Goal: Book appointment/travel/reservation

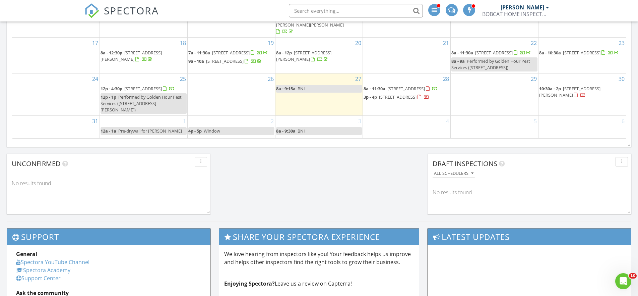
scroll to position [503, 0]
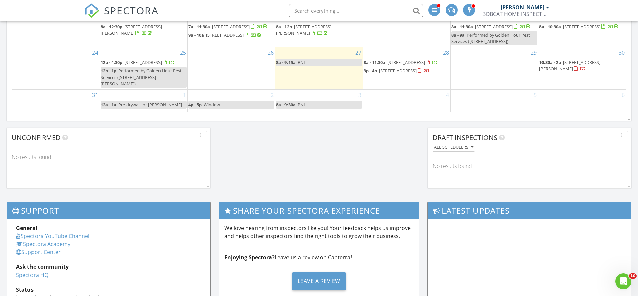
click at [390, 71] on span "376 Thistleton Wy, St. Augustine 32092" at bounding box center [398, 71] width 38 height 6
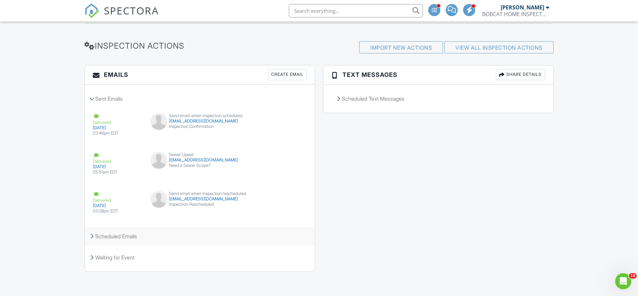
click at [100, 238] on div "Scheduled Emails" at bounding box center [200, 236] width 230 height 18
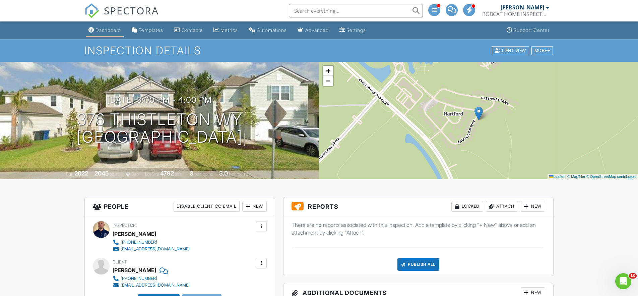
click at [100, 28] on div "Dashboard" at bounding box center [108, 30] width 25 height 6
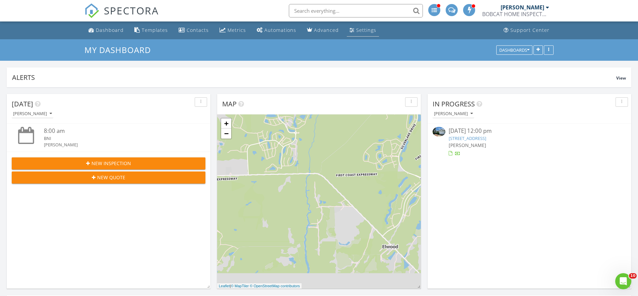
click at [356, 33] on div "Settings" at bounding box center [366, 30] width 20 height 6
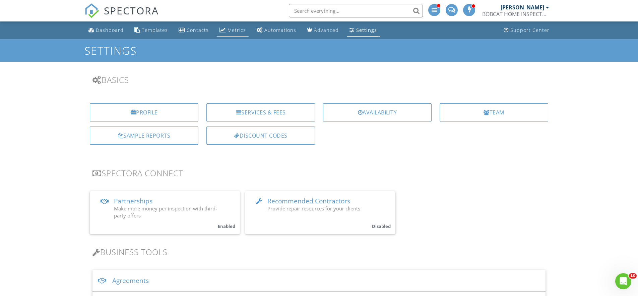
click at [229, 31] on div "Metrics" at bounding box center [237, 30] width 18 height 6
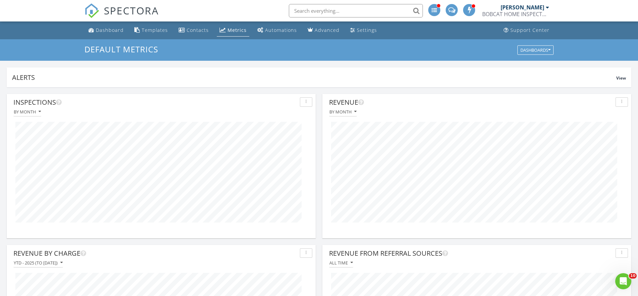
click at [438, 9] on div at bounding box center [434, 10] width 12 height 12
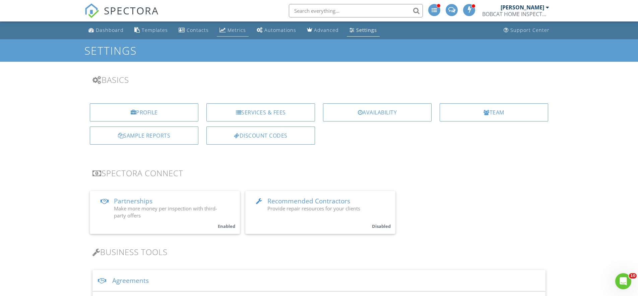
click at [224, 30] on div "Metrics" at bounding box center [223, 29] width 6 height 5
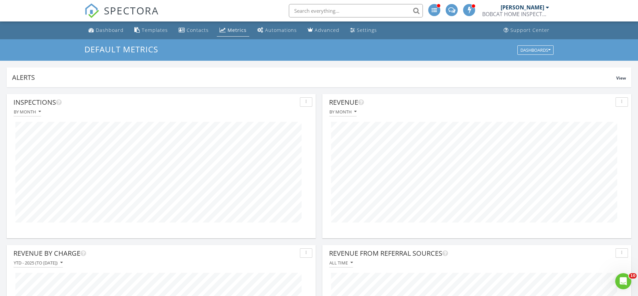
click at [621, 100] on button "button" at bounding box center [622, 101] width 12 height 9
click at [605, 136] on div "Export data" at bounding box center [607, 133] width 39 height 8
click at [543, 50] on div "Dashboards" at bounding box center [535, 50] width 30 height 5
click at [539, 64] on span "Default Metrics" at bounding box center [539, 65] width 39 height 7
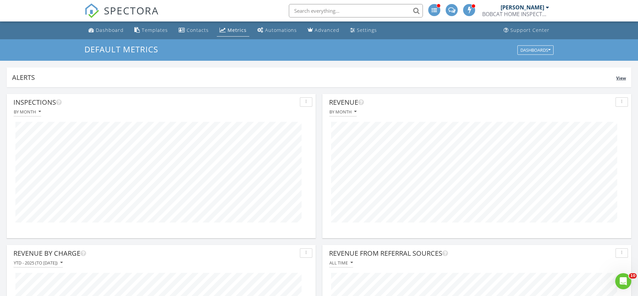
click at [621, 78] on span "View" at bounding box center [621, 78] width 10 height 6
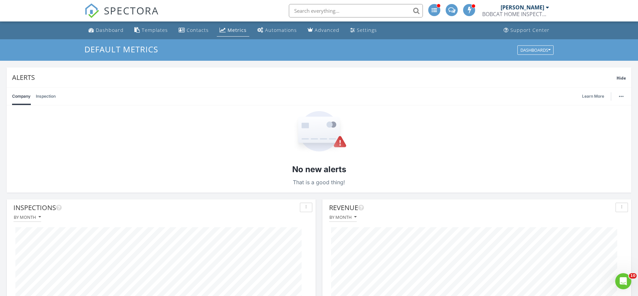
click at [49, 96] on link "Inspection" at bounding box center [46, 95] width 20 height 17
click at [616, 80] on div "Alerts" at bounding box center [314, 77] width 605 height 9
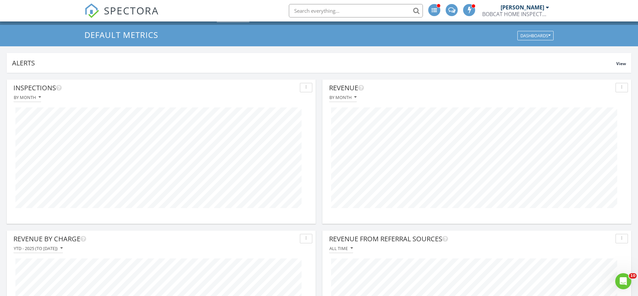
scroll to position [0, 0]
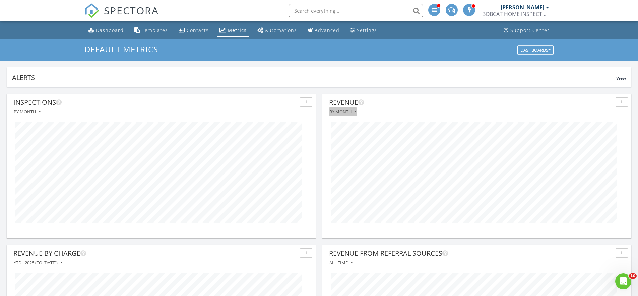
click at [353, 113] on div "By month" at bounding box center [342, 111] width 27 height 5
click at [415, 112] on div "By month" at bounding box center [477, 111] width 302 height 9
click at [34, 113] on div "By month" at bounding box center [27, 111] width 27 height 5
click at [625, 105] on button "button" at bounding box center [622, 101] width 12 height 9
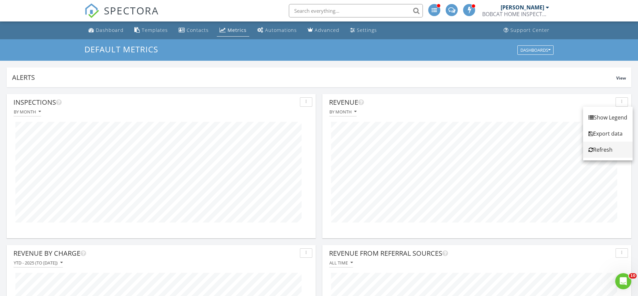
click at [602, 154] on link "Refresh" at bounding box center [608, 149] width 50 height 16
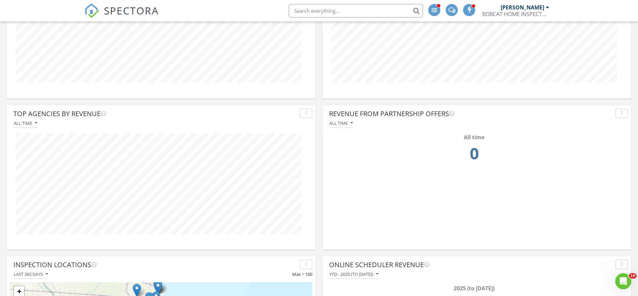
scroll to position [329, 0]
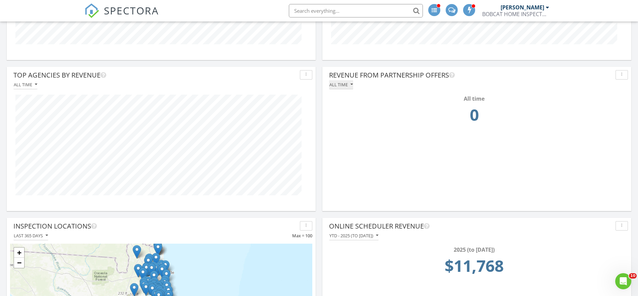
click at [347, 84] on div "All time" at bounding box center [340, 84] width 23 height 5
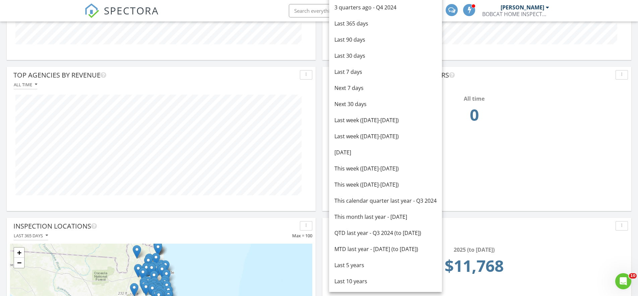
click at [492, 133] on div "All time 0" at bounding box center [477, 112] width 302 height 47
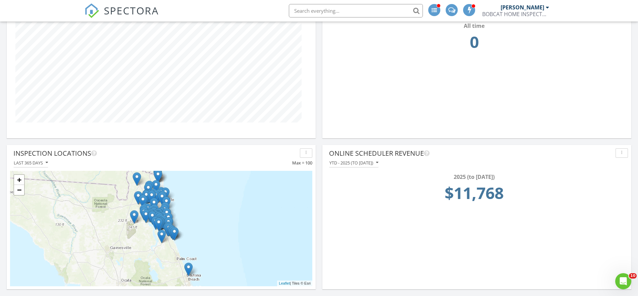
scroll to position [401, 0]
click at [305, 154] on div "button" at bounding box center [306, 152] width 6 height 5
click at [317, 170] on div "Refresh" at bounding box center [317, 168] width 24 height 8
click at [46, 162] on icon "button" at bounding box center [47, 162] width 2 height 5
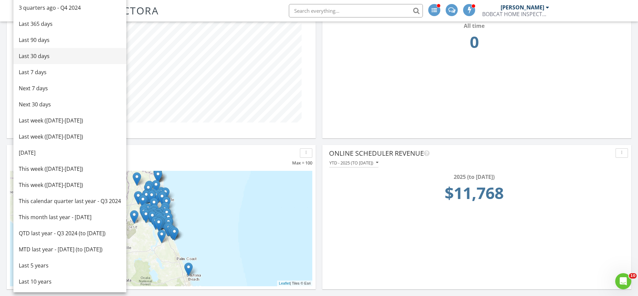
click at [45, 59] on div "Last 30 days" at bounding box center [70, 56] width 102 height 8
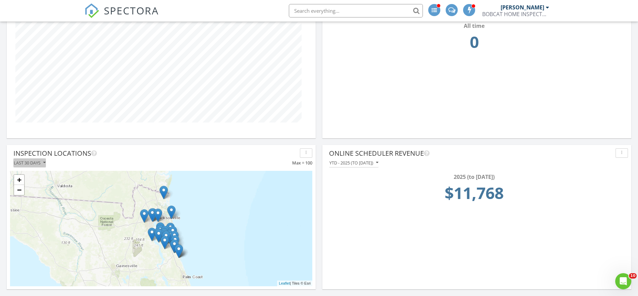
click at [44, 163] on icon "button" at bounding box center [44, 162] width 2 height 5
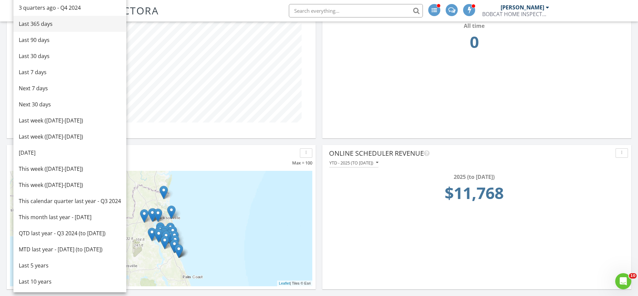
click at [48, 26] on div "Last 365 days" at bounding box center [70, 24] width 102 height 8
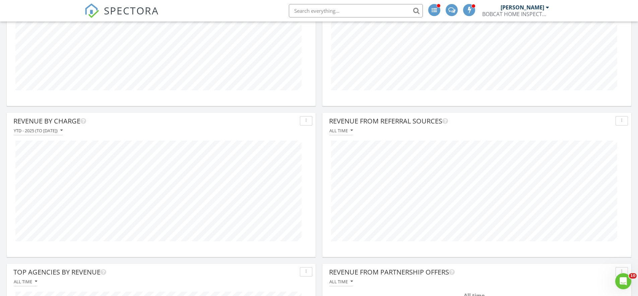
scroll to position [143, 0]
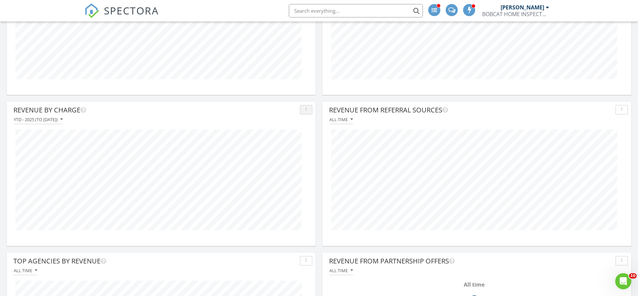
click at [308, 111] on div "button" at bounding box center [306, 109] width 6 height 5
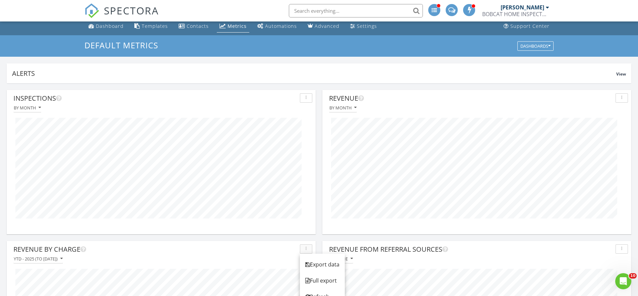
scroll to position [0, 0]
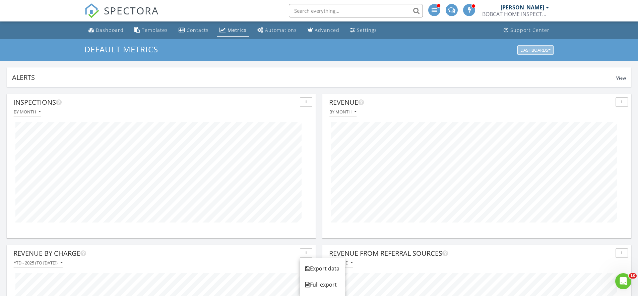
click at [538, 50] on div "Dashboards" at bounding box center [535, 50] width 30 height 5
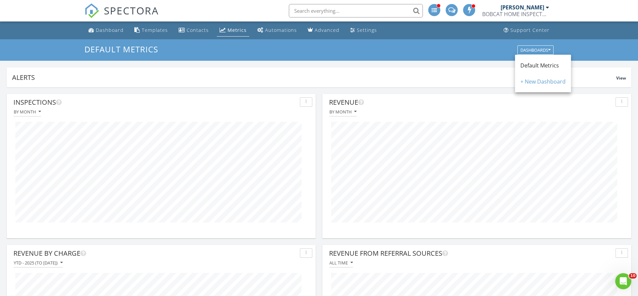
click at [106, 30] on div "Dashboard" at bounding box center [110, 30] width 28 height 6
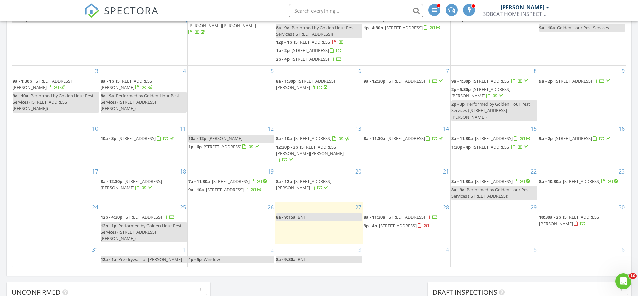
scroll to position [210, 0]
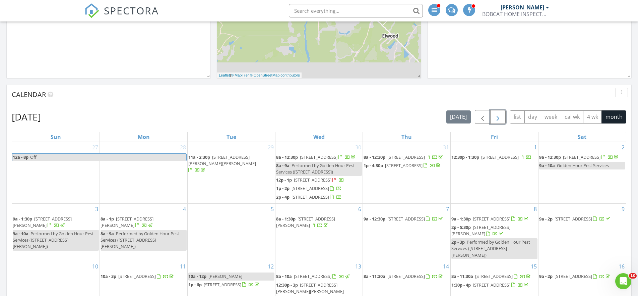
click at [496, 121] on span "button" at bounding box center [498, 117] width 8 height 8
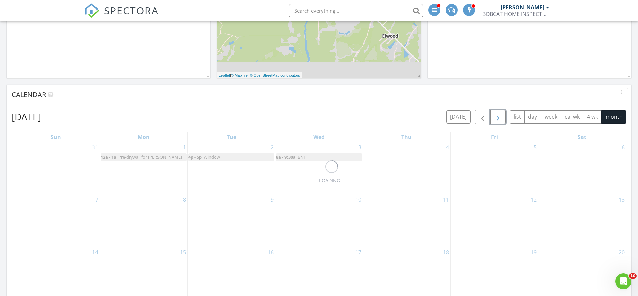
click at [496, 120] on span "button" at bounding box center [498, 117] width 8 height 8
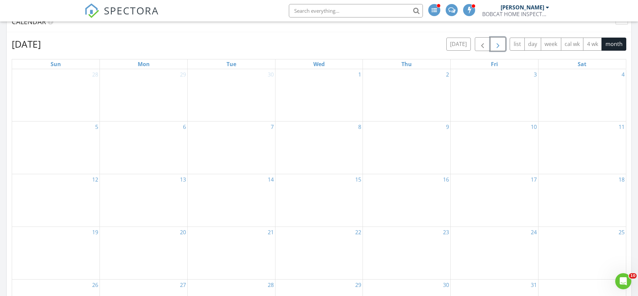
scroll to position [340, 0]
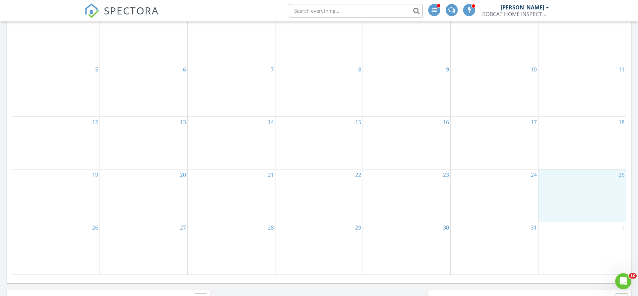
click at [580, 179] on div "25" at bounding box center [582, 195] width 87 height 52
click at [581, 161] on link "Event" at bounding box center [581, 161] width 35 height 11
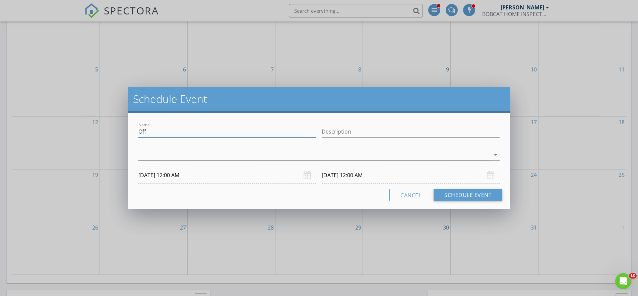
click at [152, 132] on input "Off" at bounding box center [227, 131] width 178 height 11
type input "O"
type input "[PERSON_NAME]"
click at [307, 174] on div "[DATE] 12:00 AM" at bounding box center [227, 175] width 178 height 16
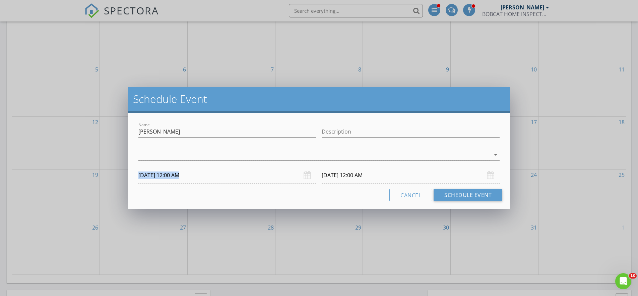
click at [307, 174] on div "[DATE] 12:00 AM" at bounding box center [227, 175] width 178 height 16
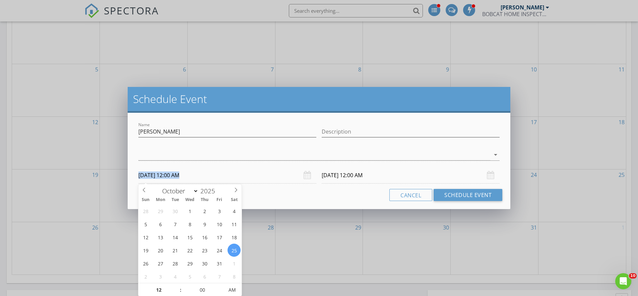
click at [245, 178] on input "[DATE] 12:00 AM" at bounding box center [227, 175] width 178 height 16
type input "11"
type input "[DATE] 11:00 PM"
click at [177, 293] on span at bounding box center [177, 293] width 5 height 7
type input "10"
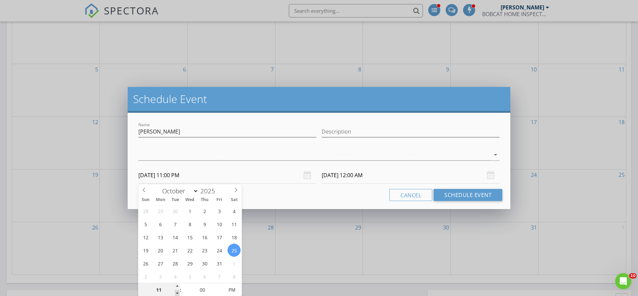
type input "[DATE] 10:00 PM"
click at [177, 293] on span at bounding box center [177, 293] width 5 height 7
type input "09"
type input "[DATE] 9:00 PM"
click at [177, 293] on span at bounding box center [177, 293] width 5 height 7
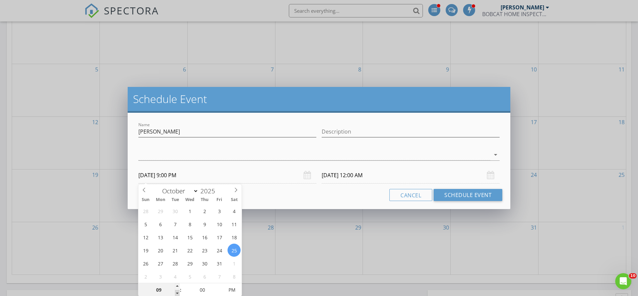
type input "08"
type input "[DATE] 8:00 PM"
click at [177, 293] on span at bounding box center [177, 293] width 5 height 7
type input "07"
type input "[DATE] 7:00 PM"
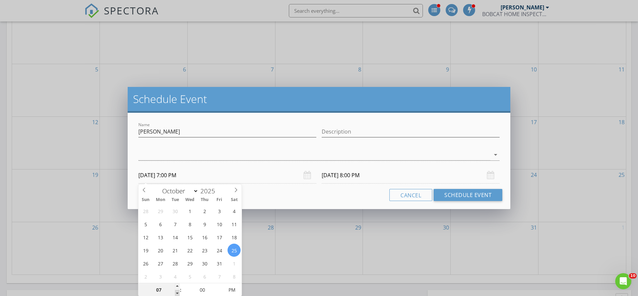
click at [177, 293] on span at bounding box center [177, 293] width 5 height 7
type input "[DATE] 7:00 PM"
type input "06"
type input "[DATE] 6:00 PM"
click at [177, 293] on span at bounding box center [177, 293] width 5 height 7
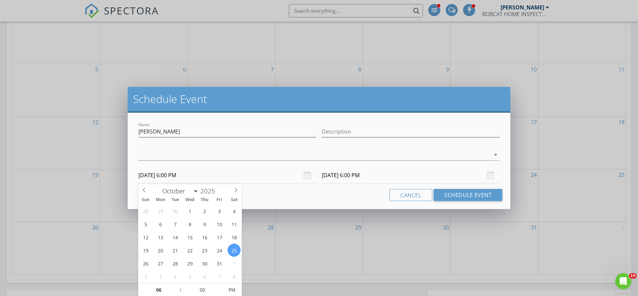
click at [336, 176] on input "[DATE] 6:00 PM" at bounding box center [411, 175] width 178 height 16
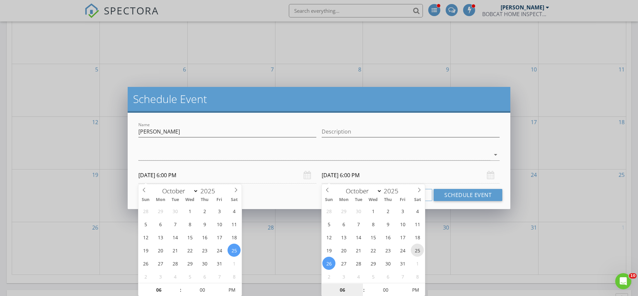
type input "[DATE] 6:00 PM"
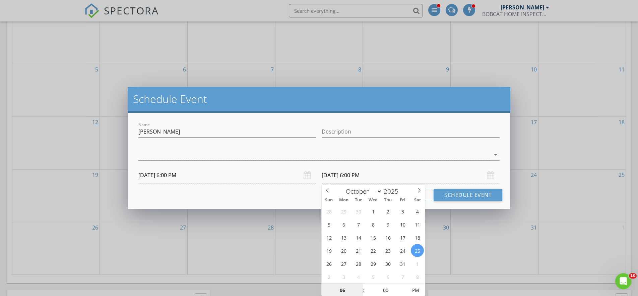
scroll to position [341, 0]
type input "07"
type input "[DATE] 7:00 PM"
click at [362, 285] on span at bounding box center [360, 286] width 5 height 7
click at [453, 196] on button "Schedule Event" at bounding box center [468, 195] width 69 height 12
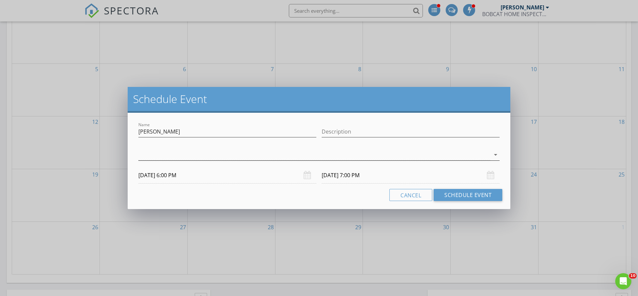
click at [495, 154] on icon "arrow_drop_down" at bounding box center [496, 154] width 8 height 8
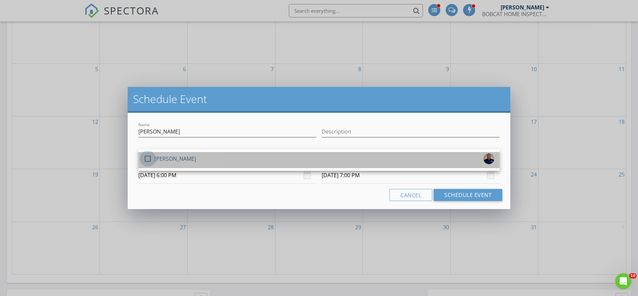
click at [149, 158] on div at bounding box center [147, 158] width 11 height 11
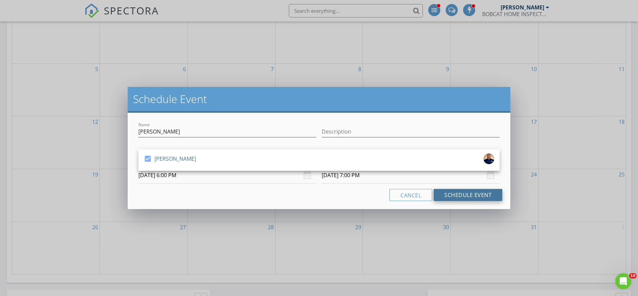
click at [472, 196] on button "Schedule Event" at bounding box center [468, 195] width 69 height 12
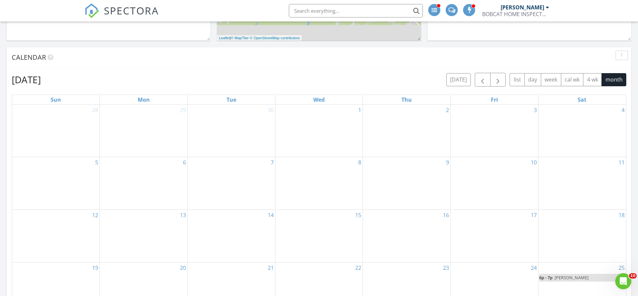
scroll to position [247, 0]
click at [501, 79] on span "button" at bounding box center [498, 80] width 8 height 8
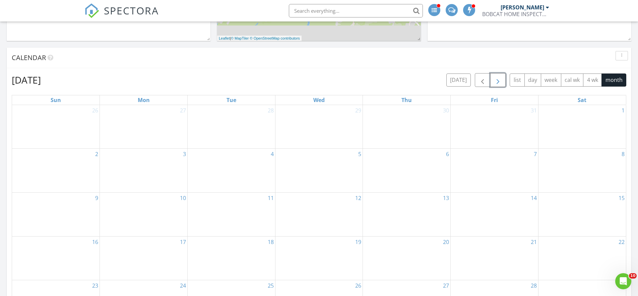
click at [501, 79] on span "button" at bounding box center [498, 80] width 8 height 8
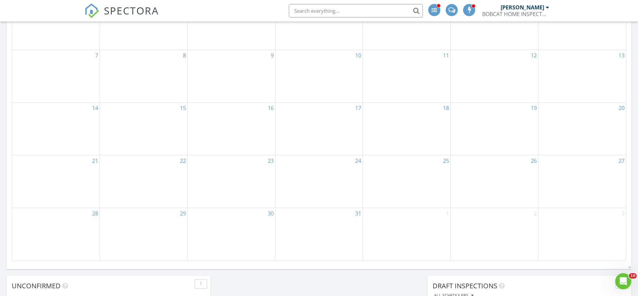
scroll to position [374, 0]
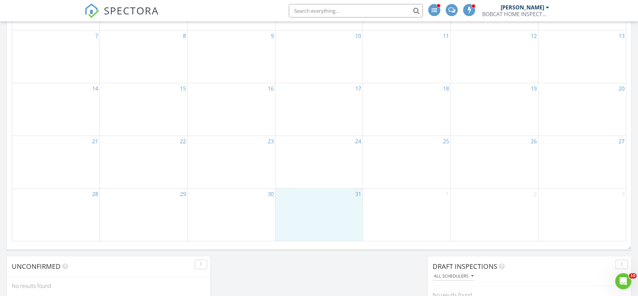
click at [311, 217] on div "31" at bounding box center [318, 214] width 87 height 52
click at [318, 199] on link "Event" at bounding box center [319, 199] width 35 height 11
select select "11"
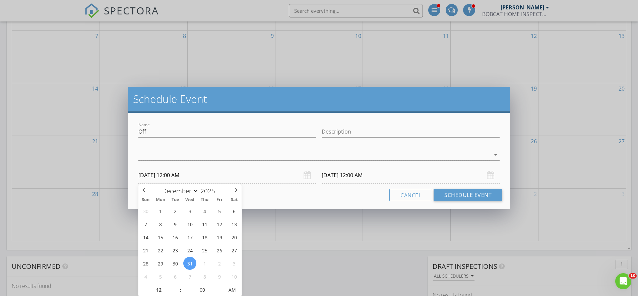
click at [174, 177] on input "[DATE] 12:00 AM" at bounding box center [227, 175] width 178 height 16
type input "11"
type input "[DATE] 11:00 PM"
click at [177, 294] on span at bounding box center [177, 293] width 5 height 7
type input "[DATE] 11:00 PM"
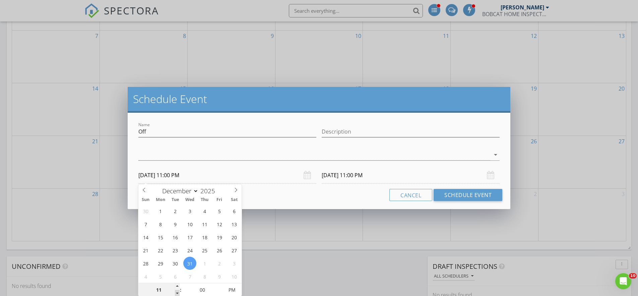
type input "10"
type input "[DATE] 10:00 PM"
click at [177, 294] on span at bounding box center [177, 293] width 5 height 7
type input "[DATE] 10:00 PM"
type input "09"
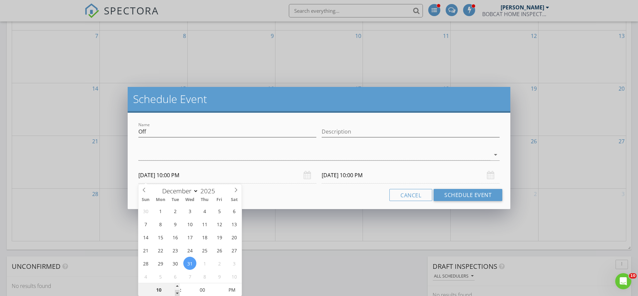
type input "[DATE] 9:00 PM"
click at [177, 294] on span at bounding box center [177, 293] width 5 height 7
type input "[DATE] 9:00 PM"
type input "05"
type input "[DATE] 9:05 PM"
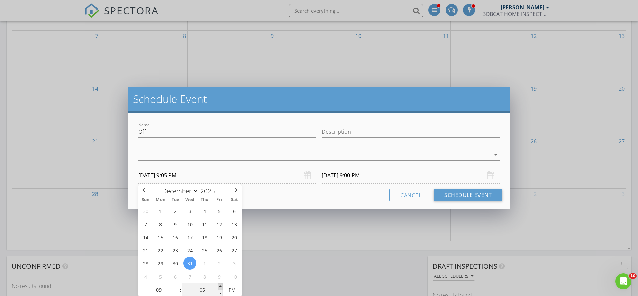
click at [221, 286] on span at bounding box center [220, 286] width 5 height 7
type input "[DATE] 9:05 PM"
type input "10"
type input "[DATE] 9:10 PM"
click at [220, 286] on span at bounding box center [220, 286] width 5 height 7
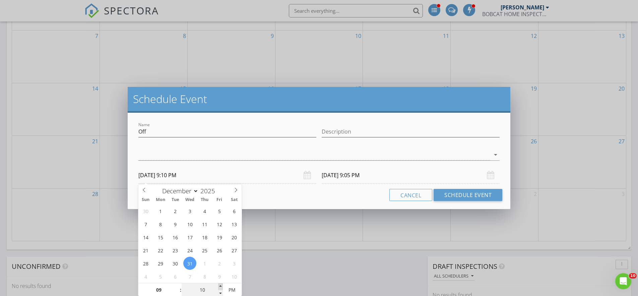
type input "[DATE] 9:10 PM"
type input "15"
type input "[DATE] 9:15 PM"
click at [220, 286] on span at bounding box center [220, 286] width 5 height 7
type input "[DATE] 9:15 PM"
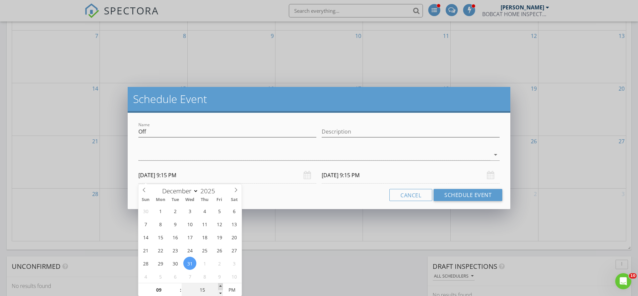
type input "20"
type input "[DATE] 9:20 PM"
click at [220, 286] on span at bounding box center [220, 286] width 5 height 7
type input "25"
type input "[DATE] 9:25 PM"
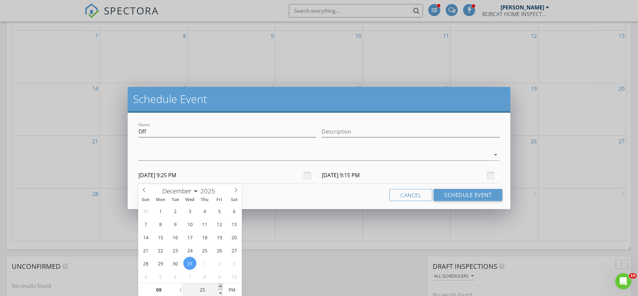
click at [220, 286] on span at bounding box center [220, 286] width 5 height 7
type input "[DATE] 9:25 PM"
type input "30"
type input "[DATE] 9:30 PM"
click at [220, 286] on span at bounding box center [220, 286] width 5 height 7
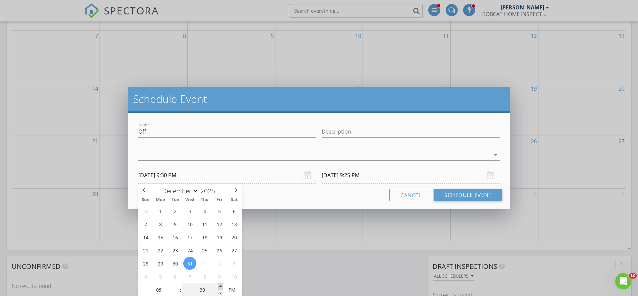
type input "[DATE] 9:30 PM"
click at [158, 130] on input "Off" at bounding box center [227, 131] width 178 height 11
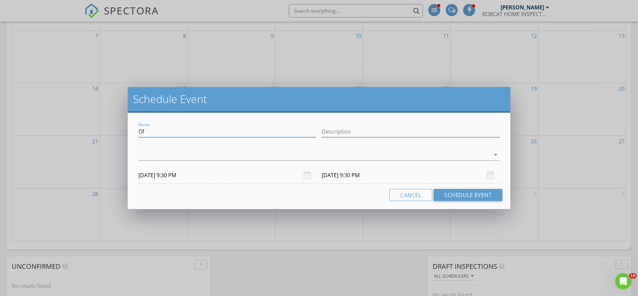
type input "O"
type input "[PERSON_NAME]"
click at [495, 152] on icon "arrow_drop_down" at bounding box center [496, 154] width 8 height 8
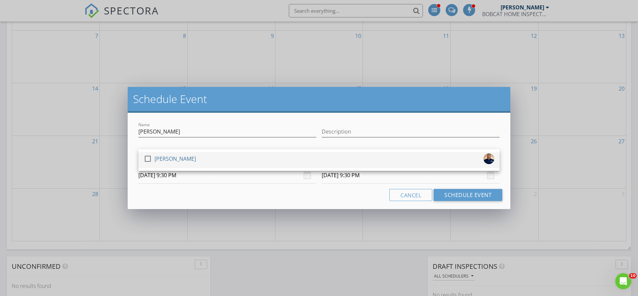
click at [147, 160] on div at bounding box center [147, 158] width 11 height 11
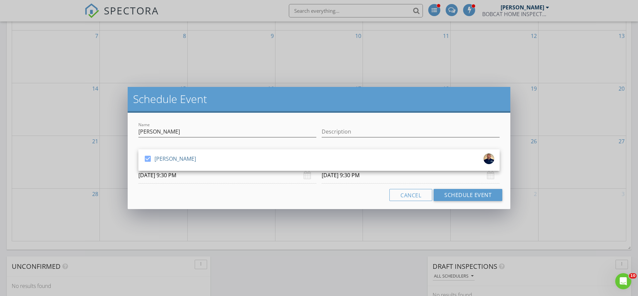
click at [485, 178] on input "[DATE] 9:30 PM" at bounding box center [411, 175] width 178 height 16
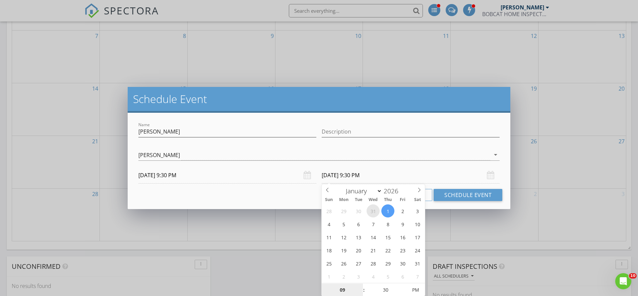
type input "2025"
type input "[DATE] 9:30 PM"
select select "11"
type input "10"
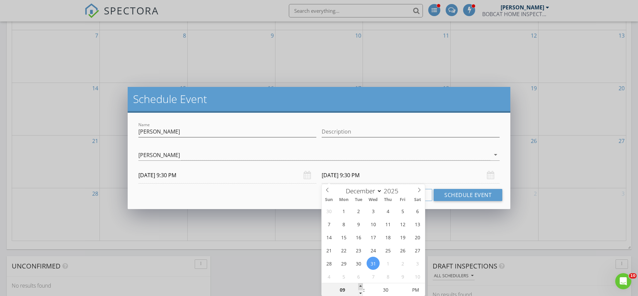
type input "[DATE] 10:30 PM"
click at [360, 285] on span at bounding box center [360, 286] width 5 height 7
type input "11"
type input "[DATE] 11:30 PM"
click at [359, 285] on span at bounding box center [360, 286] width 5 height 7
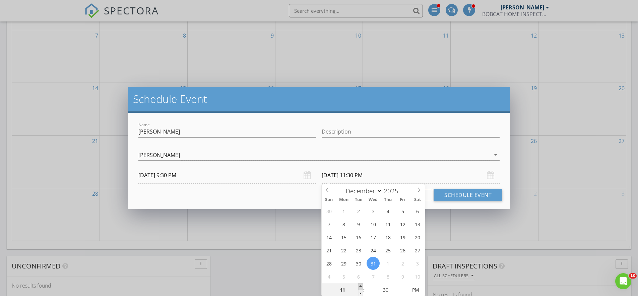
type input "12"
type input "[DATE] 12:30 AM"
click at [360, 285] on span at bounding box center [360, 286] width 5 height 7
click at [486, 194] on button "Schedule Event" at bounding box center [468, 195] width 69 height 12
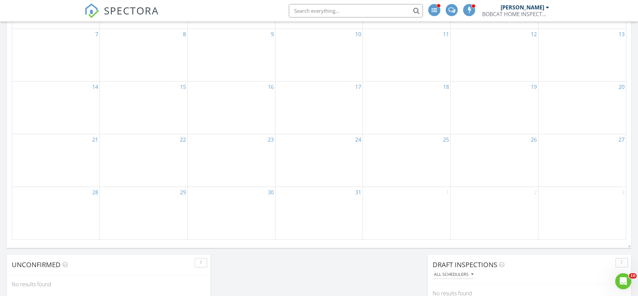
scroll to position [364, 0]
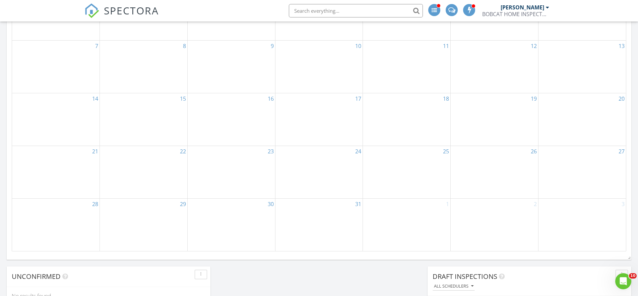
click at [318, 222] on div "31" at bounding box center [318, 224] width 87 height 52
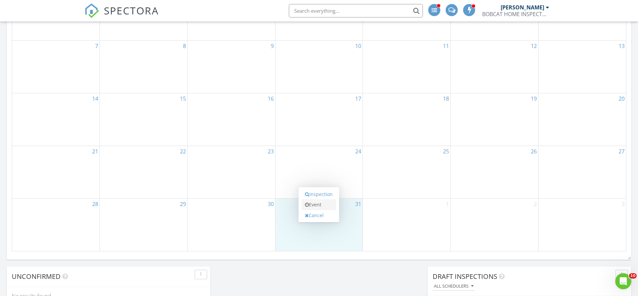
click at [317, 205] on link "Event" at bounding box center [319, 204] width 35 height 11
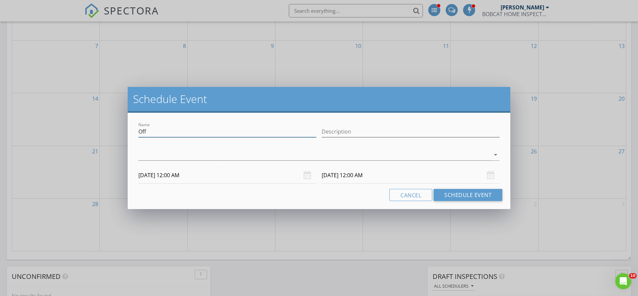
click at [151, 130] on input "Off" at bounding box center [227, 131] width 178 height 11
type input "O"
type input "[PERSON_NAME]"
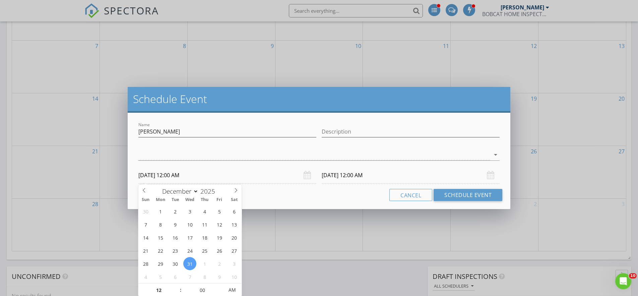
click at [172, 178] on input "[DATE] 12:00 AM" at bounding box center [227, 175] width 178 height 16
type input "11"
type input "[DATE] 11:00 PM"
click at [178, 292] on span at bounding box center [177, 293] width 5 height 7
type input "[DATE] 11:00 PM"
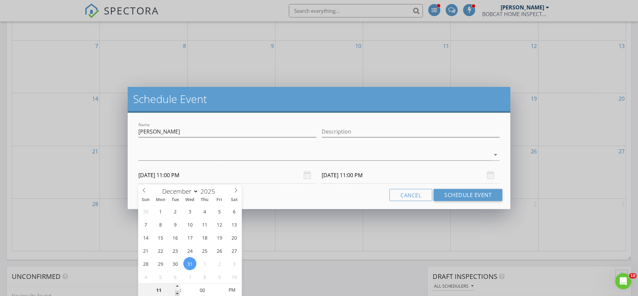
type input "10"
type input "[DATE] 10:00 PM"
click at [178, 292] on span at bounding box center [177, 293] width 5 height 7
type input "[DATE] 10:00 PM"
type input "09"
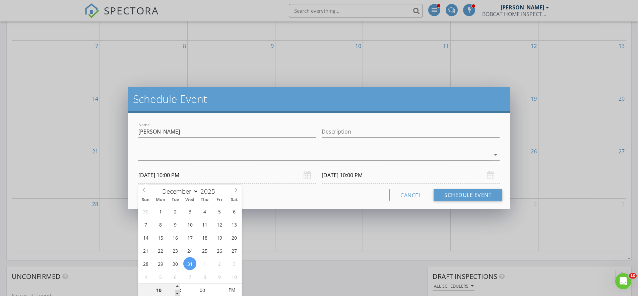
type input "[DATE] 9:00 PM"
click at [178, 292] on span at bounding box center [177, 293] width 5 height 7
type input "[DATE] 9:00 PM"
type input "05"
type input "[DATE] 9:05 PM"
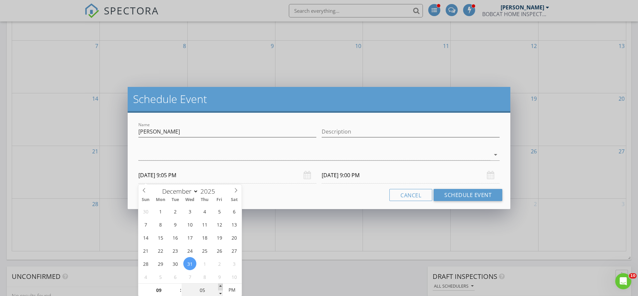
click at [221, 286] on span at bounding box center [220, 286] width 5 height 7
type input "10"
type input "[DATE] 9:10 PM"
click at [221, 286] on span at bounding box center [220, 286] width 5 height 7
type input "15"
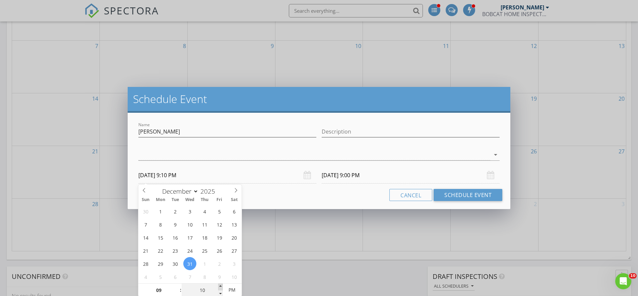
type input "[DATE] 9:15 PM"
click at [221, 286] on span at bounding box center [220, 286] width 5 height 7
type input "[DATE] 9:15 PM"
type input "20"
type input "[DATE] 9:20 PM"
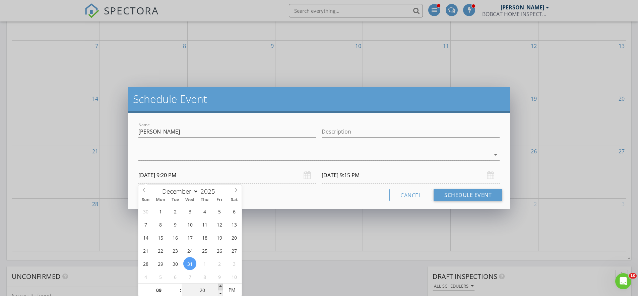
click at [221, 286] on span at bounding box center [220, 286] width 5 height 7
type input "[DATE] 9:20 PM"
type input "25"
type input "[DATE] 9:25 PM"
click at [221, 286] on span at bounding box center [220, 286] width 5 height 7
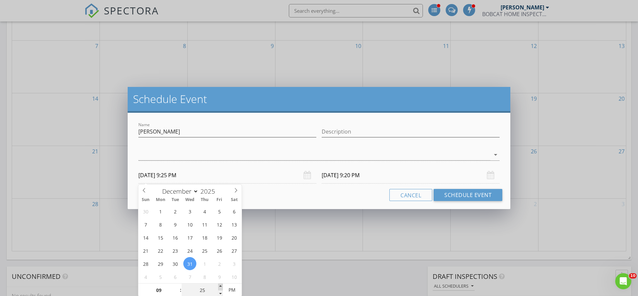
type input "30"
type input "[DATE] 9:30 PM"
click at [221, 286] on span at bounding box center [220, 286] width 5 height 7
type input "[DATE] 9:30 PM"
click at [496, 153] on icon "arrow_drop_down" at bounding box center [496, 154] width 8 height 8
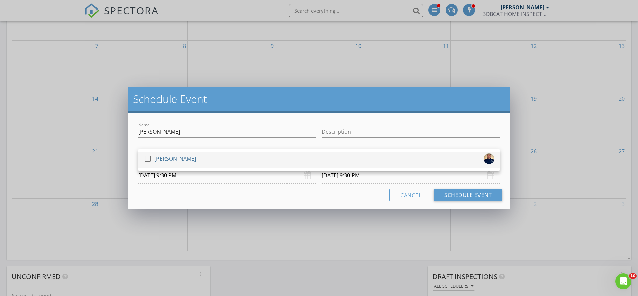
click at [146, 158] on div at bounding box center [147, 158] width 11 height 11
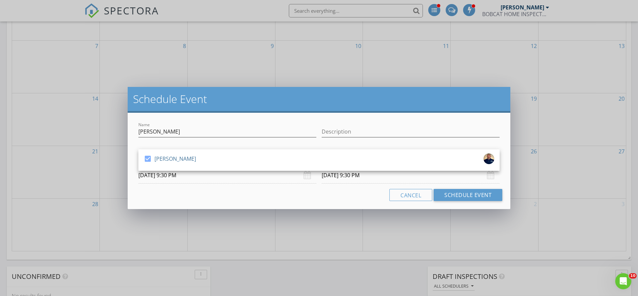
click at [333, 180] on input "[DATE] 9:30 PM" at bounding box center [411, 175] width 178 height 16
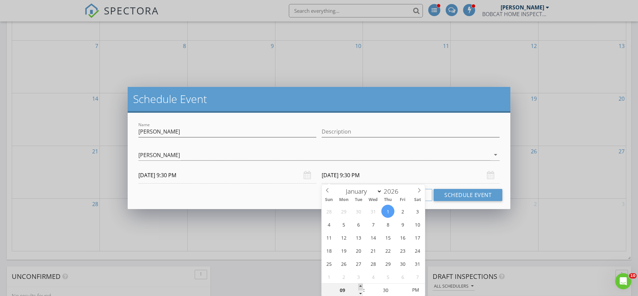
type input "10"
type input "[DATE] 10:30 PM"
click at [360, 286] on span at bounding box center [360, 286] width 5 height 7
type input "11"
type input "[DATE] 11:30 PM"
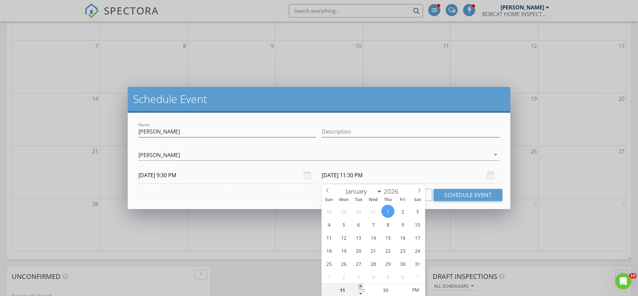
click at [360, 286] on span at bounding box center [360, 286] width 5 height 7
type input "12"
type input "[DATE] 12:30 AM"
click at [360, 286] on span at bounding box center [360, 286] width 5 height 7
type input "2025"
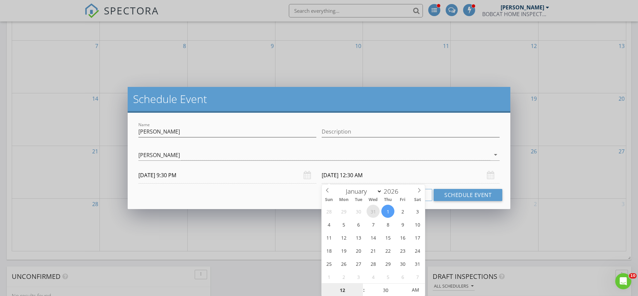
type input "[DATE] 12:30 AM"
select select "11"
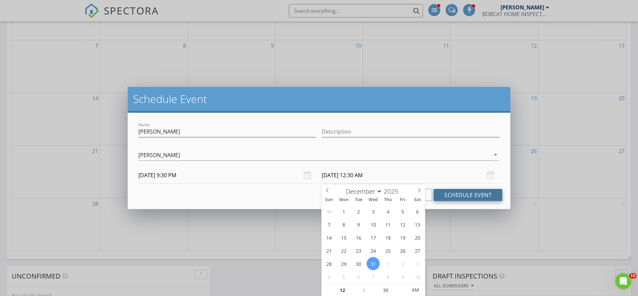
click at [461, 191] on button "Schedule Event" at bounding box center [468, 195] width 69 height 12
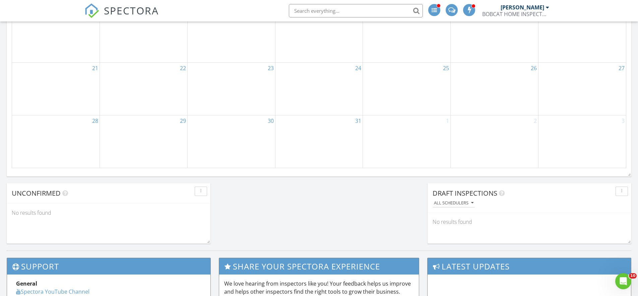
scroll to position [447, 0]
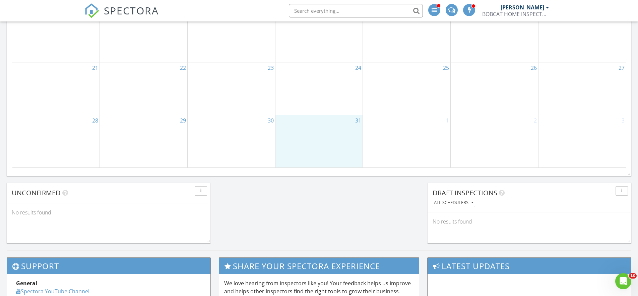
click at [329, 143] on div "31" at bounding box center [318, 141] width 87 height 52
click at [319, 125] on link "Event" at bounding box center [319, 125] width 35 height 11
select select "11"
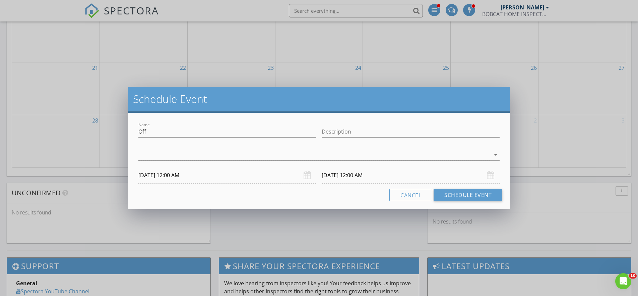
click at [207, 178] on input "[DATE] 12:00 AM" at bounding box center [227, 175] width 178 height 16
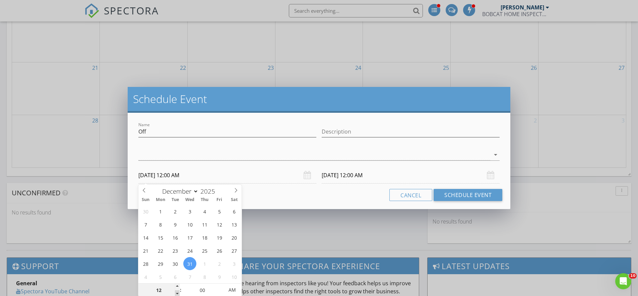
type input "11"
type input "[DATE] 11:00 PM"
click at [178, 292] on span at bounding box center [177, 293] width 5 height 7
type input "[DATE] 11:00 PM"
type input "10"
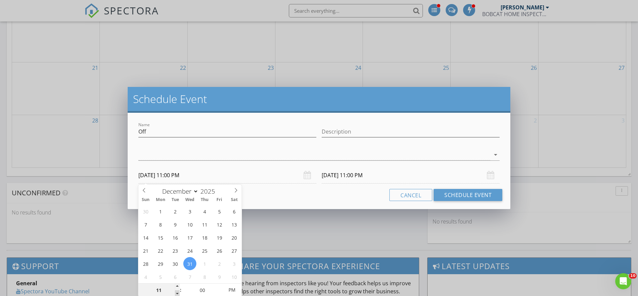
type input "[DATE] 10:00 PM"
click at [178, 292] on span at bounding box center [177, 293] width 5 height 7
type input "09"
type input "[DATE] 9:00 PM"
click at [178, 293] on span at bounding box center [177, 293] width 5 height 7
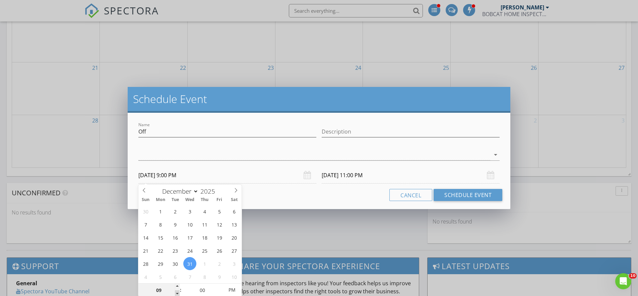
scroll to position [449, 0]
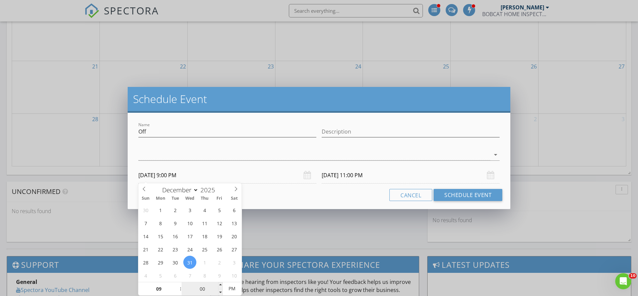
type input "[DATE] 9:00 PM"
type input "05"
type input "[DATE] 9:05 PM"
click at [219, 284] on span at bounding box center [220, 285] width 5 height 7
type input "10"
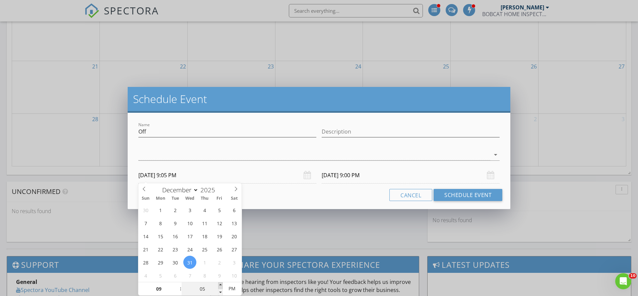
type input "[DATE] 9:10 PM"
click at [219, 284] on span at bounding box center [220, 285] width 5 height 7
type input "15"
type input "[DATE] 9:15 PM"
click at [219, 284] on span at bounding box center [220, 285] width 5 height 7
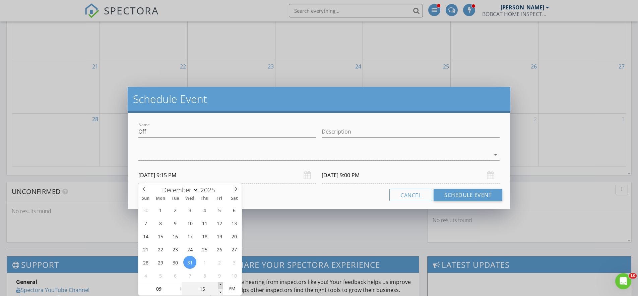
type input "20"
type input "[DATE] 9:20 PM"
click at [220, 284] on span at bounding box center [220, 285] width 5 height 7
type input "[DATE] 9:20 PM"
type input "25"
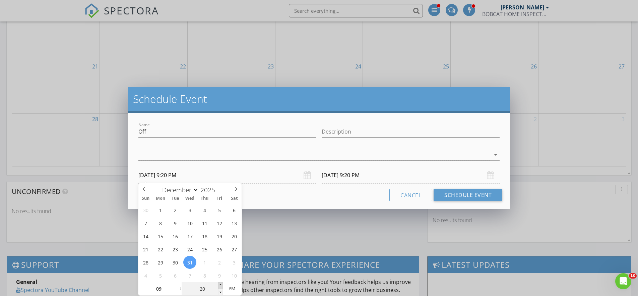
type input "[DATE] 9:25 PM"
click at [220, 283] on span at bounding box center [220, 285] width 5 height 7
type input "30"
type input "[DATE] 9:30 PM"
click at [220, 283] on span at bounding box center [220, 285] width 5 height 7
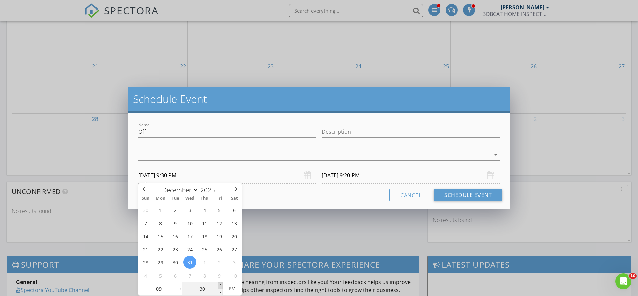
type input "[DATE] 9:30 PM"
click at [164, 129] on input "Off" at bounding box center [227, 131] width 178 height 11
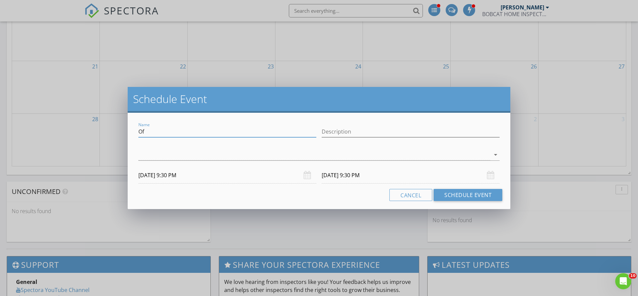
type input "O"
type input "Dj Lamilia"
click at [493, 153] on icon "arrow_drop_down" at bounding box center [496, 154] width 8 height 8
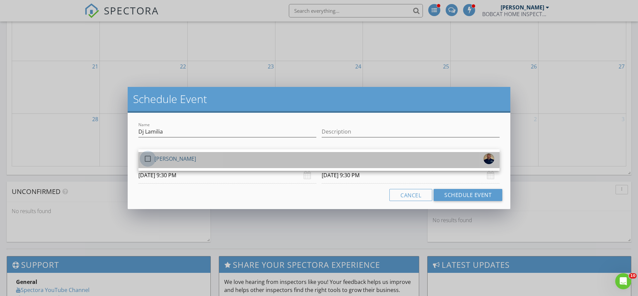
click at [146, 157] on div at bounding box center [147, 158] width 11 height 11
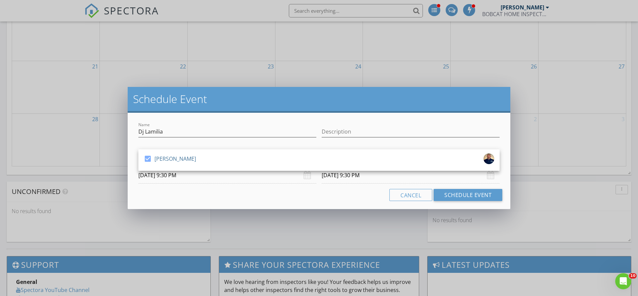
click at [376, 179] on input "[DATE] 9:30 PM" at bounding box center [411, 175] width 178 height 16
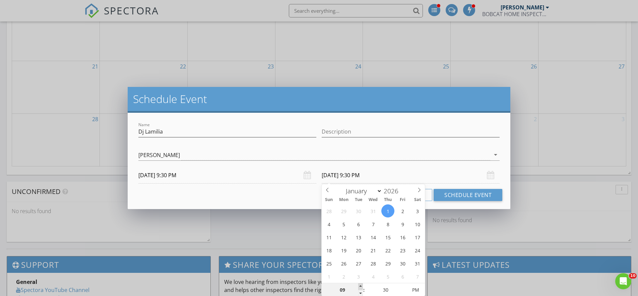
type input "10"
type input "[DATE] 10:30 PM"
click at [360, 285] on span at bounding box center [360, 286] width 5 height 7
type input "11"
type input "[DATE] 11:30 PM"
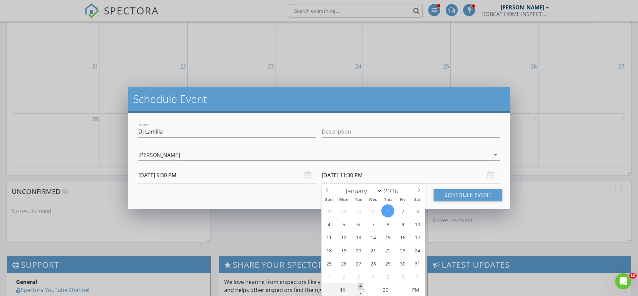
click at [360, 285] on span at bounding box center [360, 286] width 5 height 7
type input "12"
type input "[DATE] 12:30 AM"
click at [360, 285] on span at bounding box center [360, 286] width 5 height 7
click at [446, 196] on button "Schedule Event" at bounding box center [468, 195] width 69 height 12
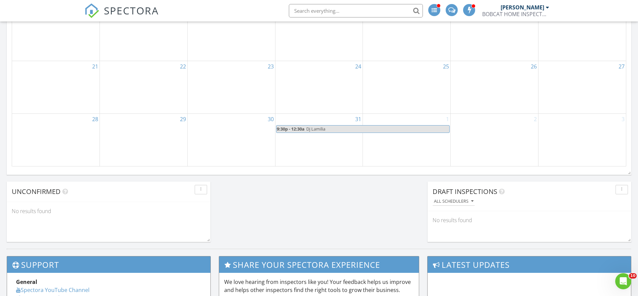
click at [329, 132] on span "Dj Lamilia" at bounding box center [377, 128] width 143 height 7
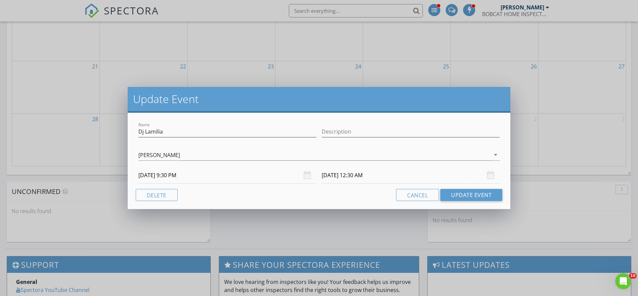
click at [394, 177] on input "[DATE] 12:30 AM" at bounding box center [411, 175] width 178 height 16
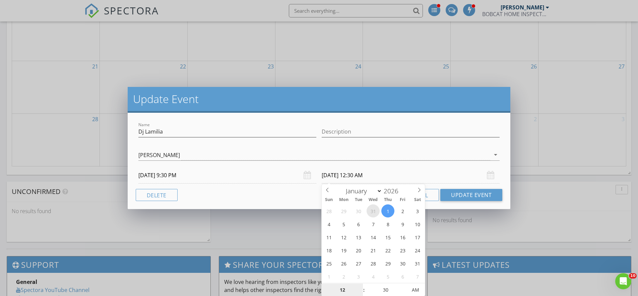
type input "2025"
type input "[DATE] 12:30 AM"
select select "11"
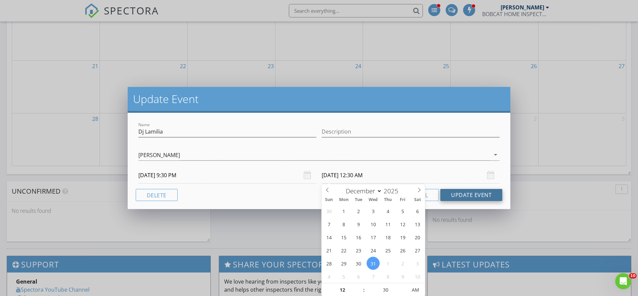
click at [453, 194] on button "Update Event" at bounding box center [471, 195] width 62 height 12
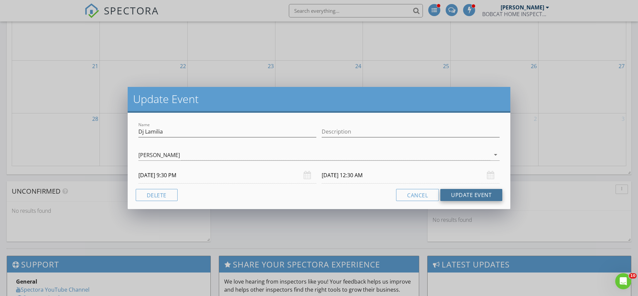
click at [476, 196] on button "Update Event" at bounding box center [471, 195] width 62 height 12
click at [483, 201] on div "Name Dj Lamilia Description [PERSON_NAME] [PERSON_NAME] arrow_drop_down [DATE] …" at bounding box center [319, 161] width 383 height 96
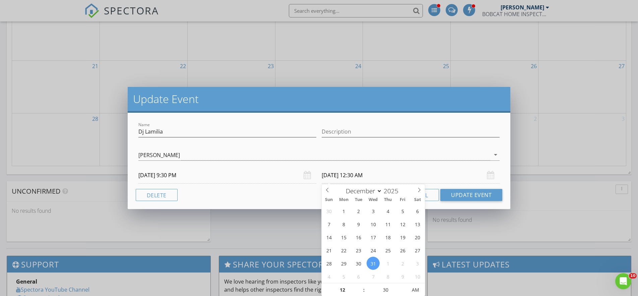
click at [345, 178] on input "[DATE] 12:30 AM" at bounding box center [411, 175] width 178 height 16
type input "2026"
type input "[DATE] 12:30 AM"
select select "0"
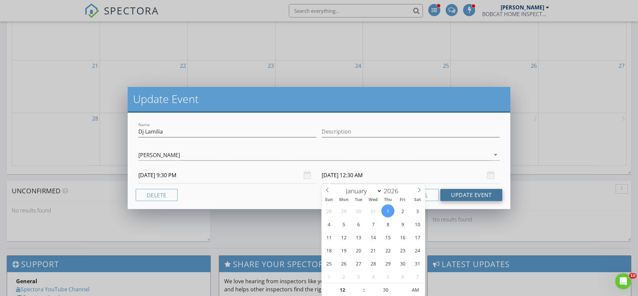
click at [456, 195] on button "Update Event" at bounding box center [471, 195] width 62 height 12
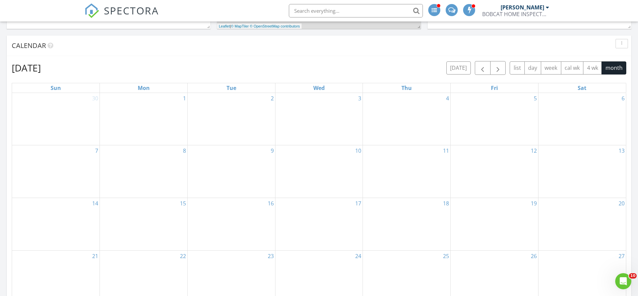
scroll to position [242, 0]
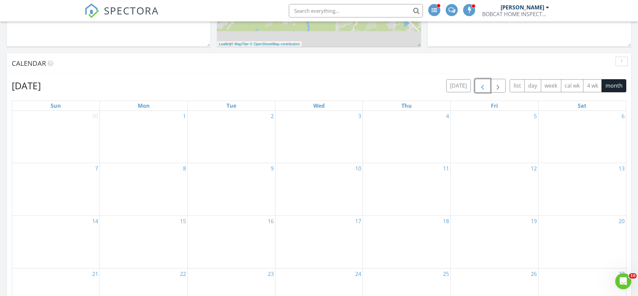
click at [484, 87] on span "button" at bounding box center [483, 86] width 8 height 8
click at [59, 173] on div "2" at bounding box center [55, 176] width 87 height 44
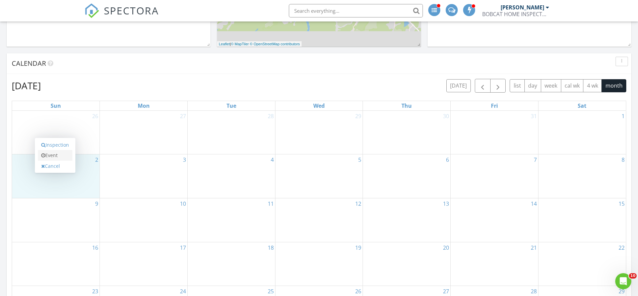
click at [57, 154] on link "Event" at bounding box center [55, 155] width 35 height 11
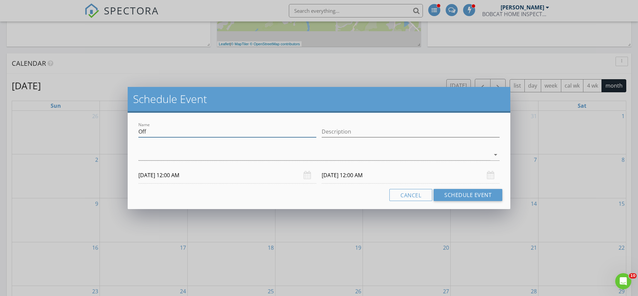
click at [151, 133] on input "Off" at bounding box center [227, 131] width 178 height 11
type input "O"
type input "Dj Lamilia"
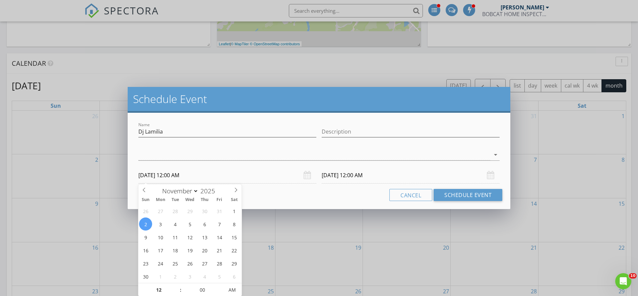
click at [186, 174] on input "[DATE] 12:00 AM" at bounding box center [227, 175] width 178 height 16
type input "11"
type input "[DATE] 11:00 PM"
click at [177, 293] on span at bounding box center [177, 293] width 5 height 7
type input "10"
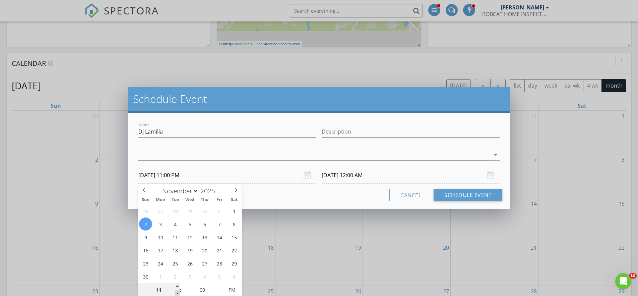
type input "[DATE] 10:00 PM"
click at [177, 293] on span at bounding box center [177, 293] width 5 height 7
type input "09"
type input "[DATE] 9:00 PM"
click at [177, 293] on span at bounding box center [177, 293] width 5 height 7
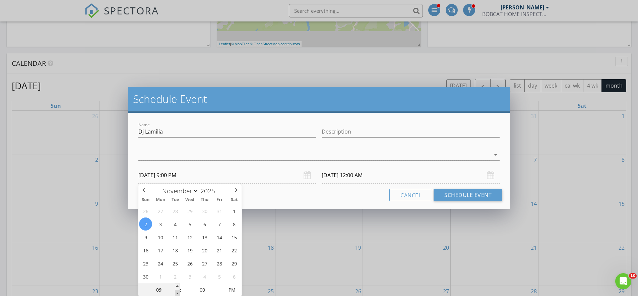
type input "08"
type input "[DATE] 8:00 PM"
click at [178, 293] on body "SPECTORA [PERSON_NAME] BOBCAT HOME INSPECTOR Role: Inspector Change Role Dashbo…" at bounding box center [319, 228] width 638 height 943
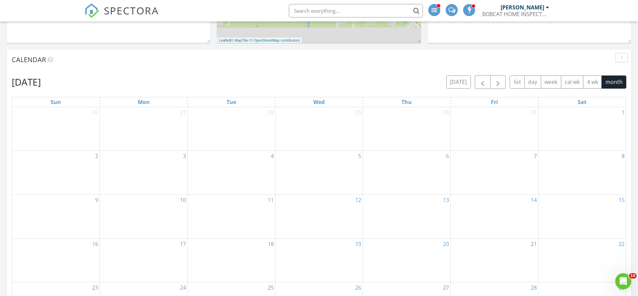
click at [178, 293] on div at bounding box center [319, 148] width 638 height 296
click at [81, 166] on div "2" at bounding box center [55, 172] width 87 height 44
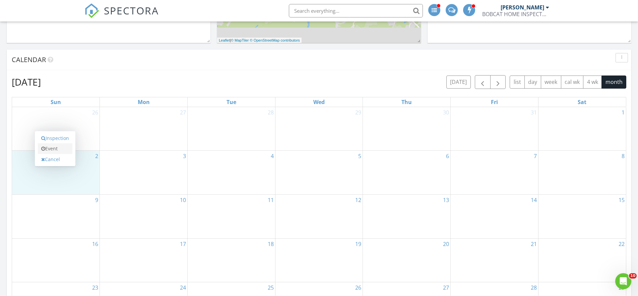
click at [70, 151] on link "Event" at bounding box center [55, 148] width 35 height 11
select select "10"
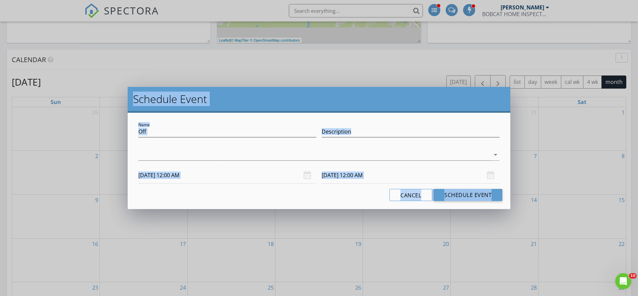
click at [187, 177] on input "[DATE] 12:00 AM" at bounding box center [227, 175] width 178 height 16
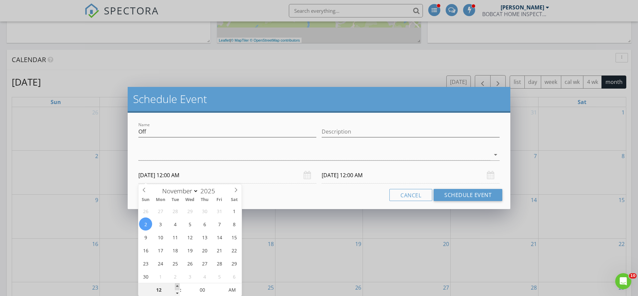
type input "01"
type input "[DATE] 1:00 AM"
click at [178, 285] on span at bounding box center [177, 286] width 5 height 7
type input "[DATE] 1:00 AM"
type input "02"
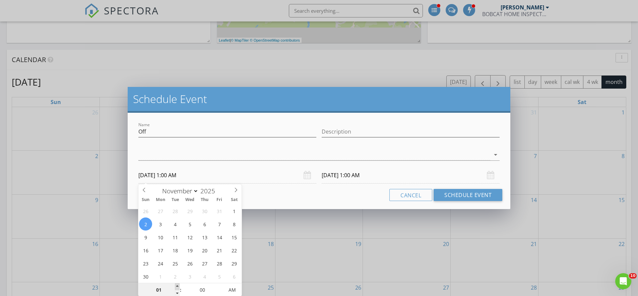
type input "[DATE] 2:00 AM"
click at [178, 285] on span at bounding box center [177, 286] width 5 height 7
type input "[DATE] 3:00 AM"
type input "[DATE] 2:00 PM"
type input "[DATE] 3:00 PM"
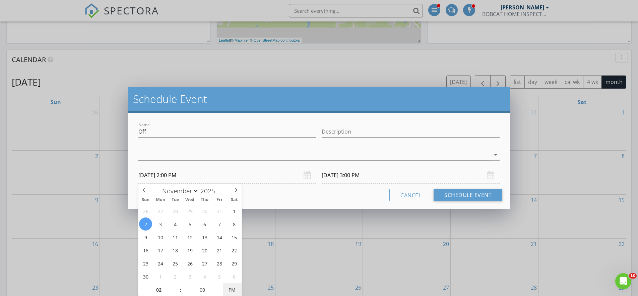
click at [232, 288] on span "PM" at bounding box center [232, 289] width 18 height 13
click at [149, 133] on input "Off" at bounding box center [227, 131] width 178 height 11
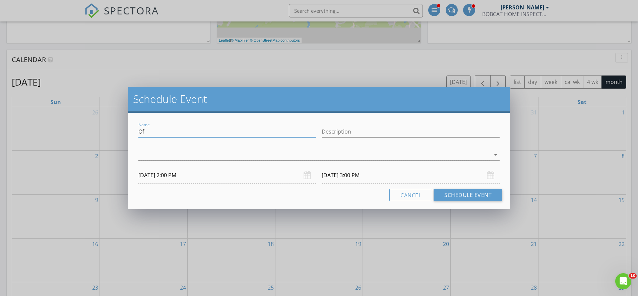
type input "O"
type input "Dj Lamilia"
click at [358, 132] on input "Description" at bounding box center [411, 131] width 178 height 11
click at [248, 157] on div at bounding box center [314, 154] width 352 height 11
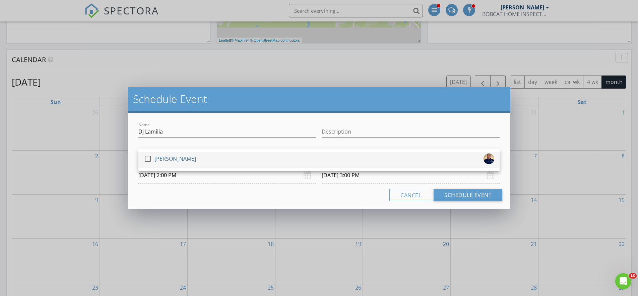
click at [150, 158] on div at bounding box center [147, 158] width 11 height 11
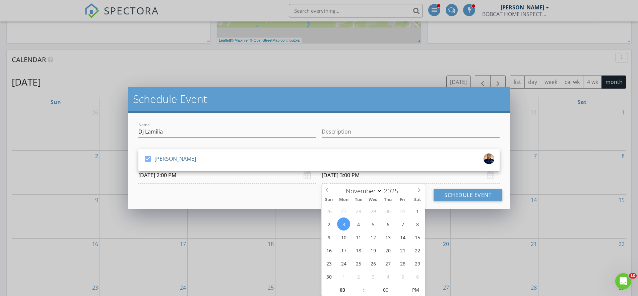
click at [343, 177] on input "[DATE] 3:00 PM" at bounding box center [411, 175] width 178 height 16
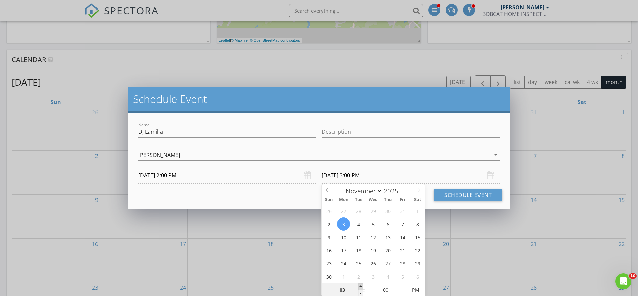
type input "04"
type input "[DATE] 4:00 PM"
click at [361, 285] on span at bounding box center [360, 286] width 5 height 7
type input "05"
click at [361, 285] on span at bounding box center [360, 286] width 5 height 7
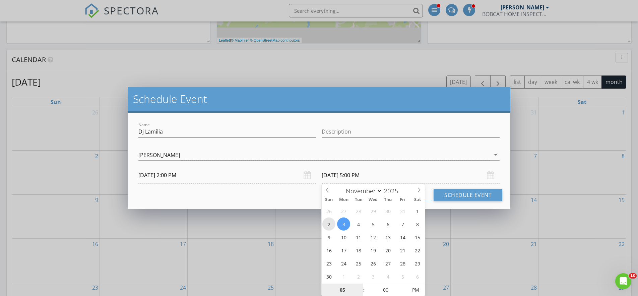
type input "[DATE] 5:00 PM"
click at [463, 198] on button "Schedule Event" at bounding box center [468, 195] width 69 height 12
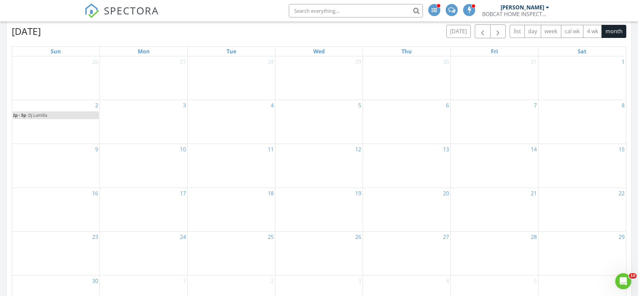
scroll to position [293, 0]
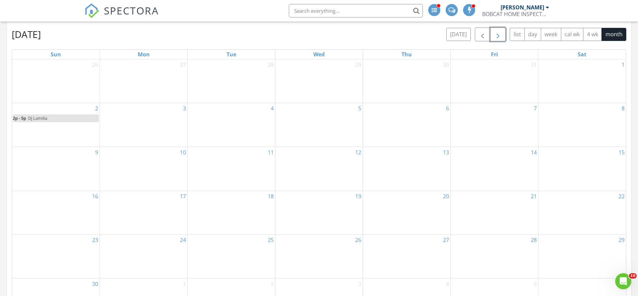
click at [495, 33] on span "button" at bounding box center [498, 34] width 8 height 8
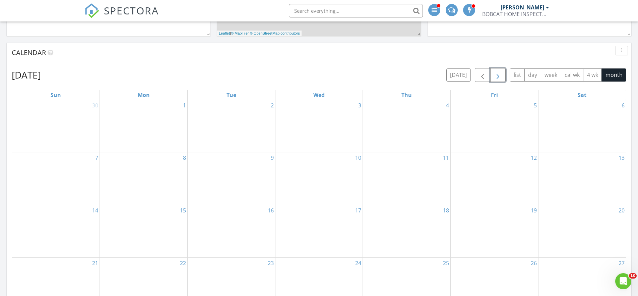
scroll to position [214, 0]
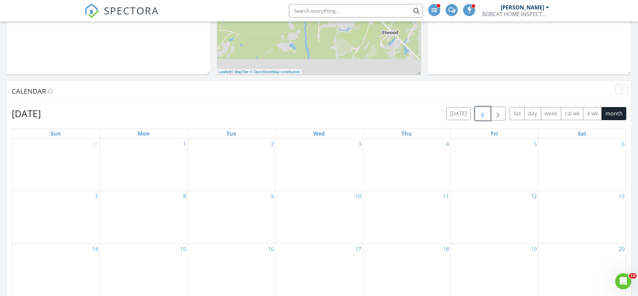
click at [480, 111] on span "button" at bounding box center [483, 114] width 8 height 8
click at [482, 112] on span "button" at bounding box center [483, 114] width 8 height 8
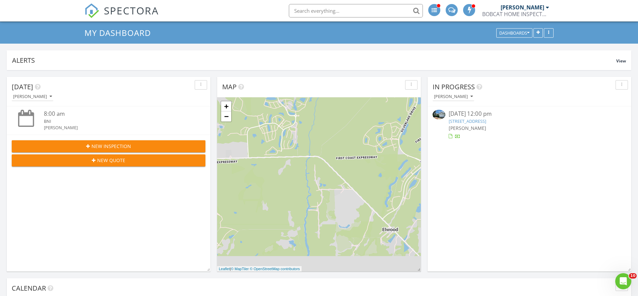
scroll to position [0, 0]
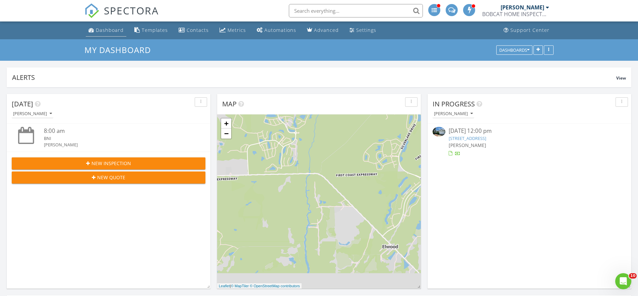
click at [108, 29] on div "Dashboard" at bounding box center [110, 30] width 28 height 6
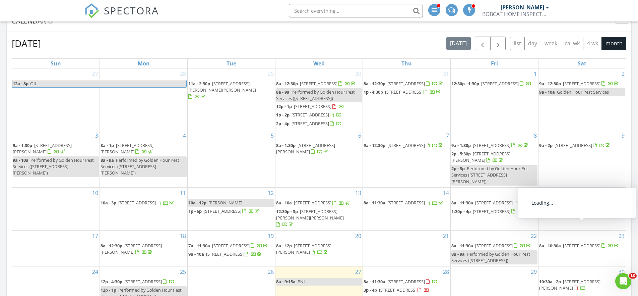
scroll to position [270, 0]
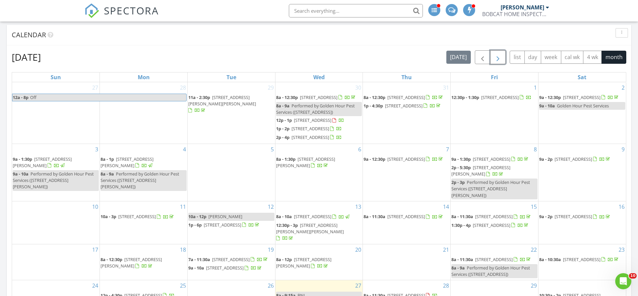
click at [497, 57] on span "button" at bounding box center [498, 57] width 8 height 8
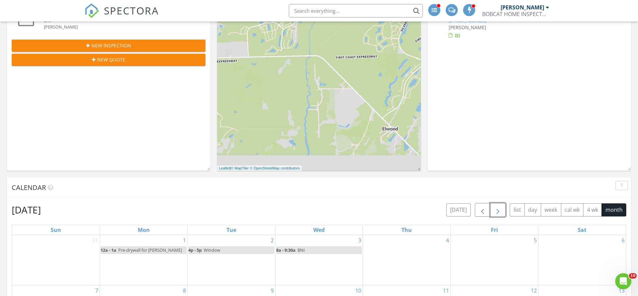
scroll to position [88, 0]
